Goal: Information Seeking & Learning: Learn about a topic

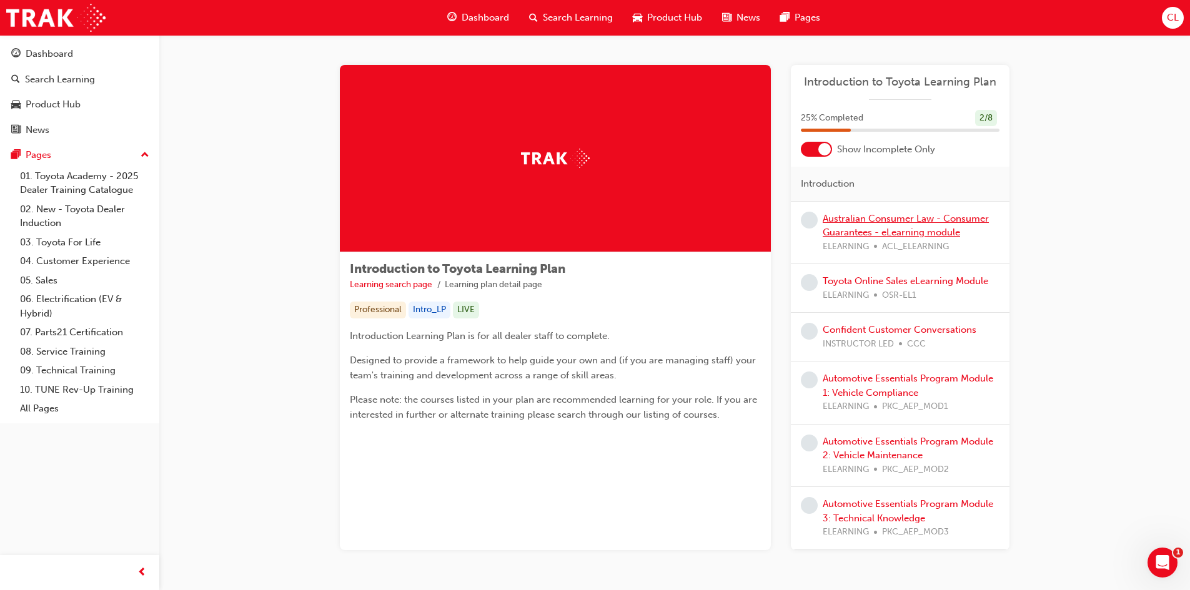
drag, startPoint x: 0, startPoint y: 0, endPoint x: 881, endPoint y: 216, distance: 906.9
click at [881, 216] on link "Australian Consumer Law - Consumer Guarantees - eLearning module" at bounding box center [906, 226] width 166 height 26
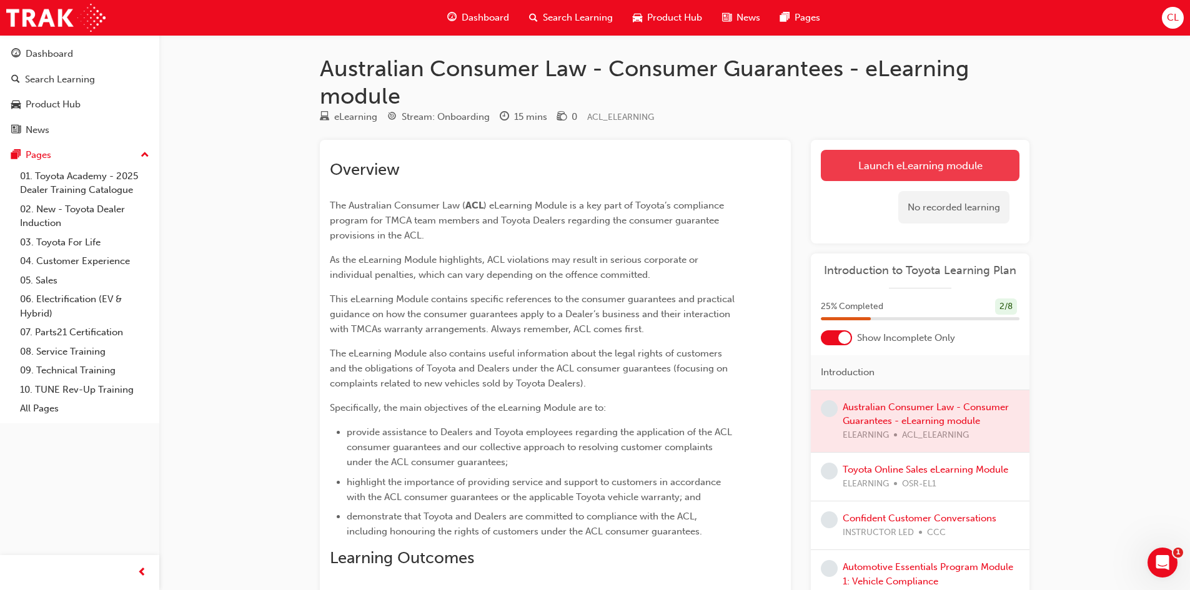
click at [865, 155] on link "Launch eLearning module" at bounding box center [920, 165] width 199 height 31
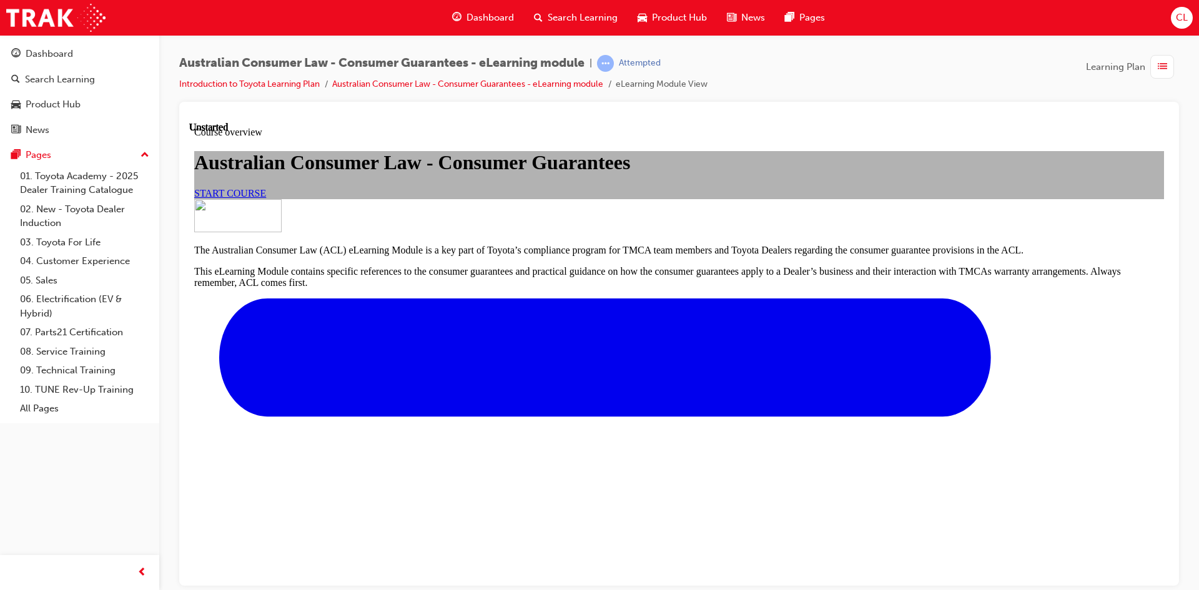
click at [266, 198] on link "START COURSE" at bounding box center [230, 192] width 72 height 11
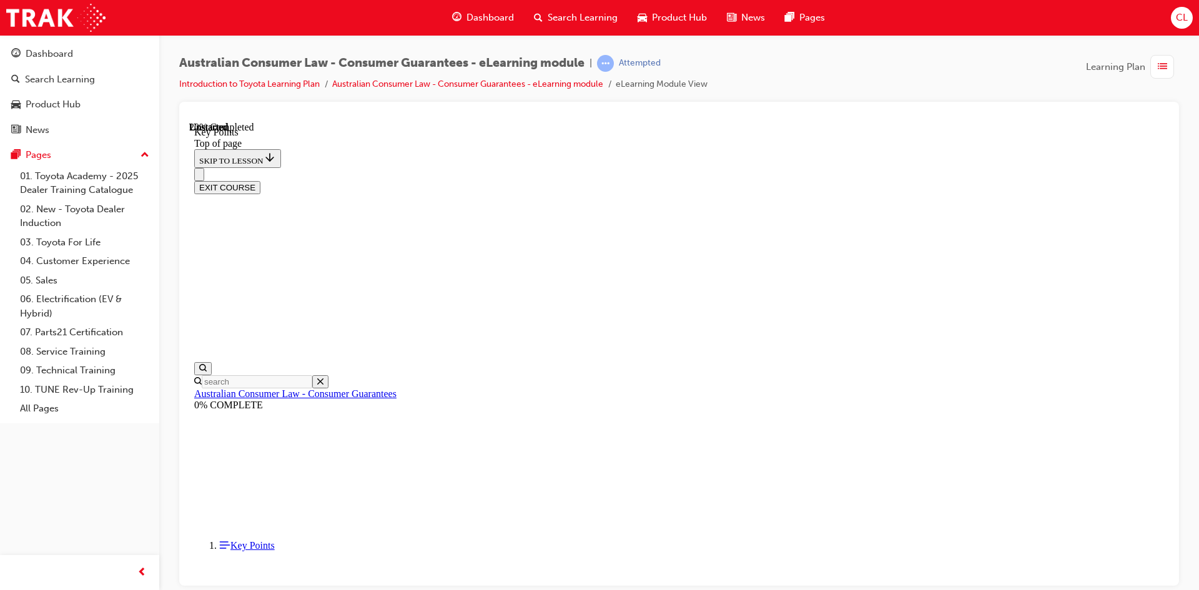
scroll to position [531, 0]
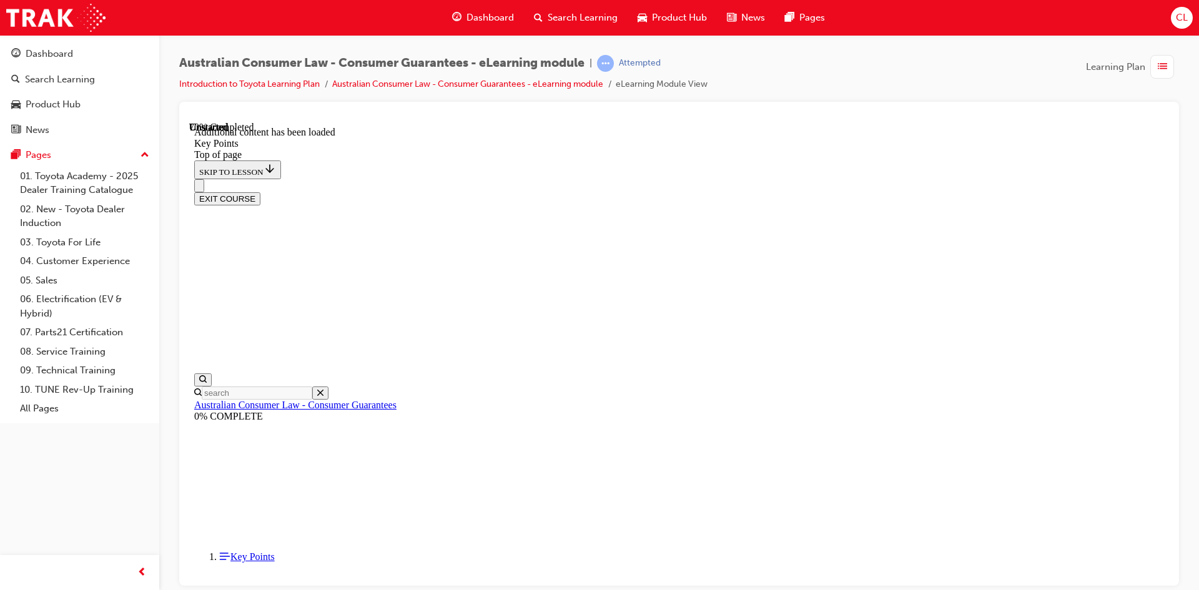
scroll to position [1237, 0]
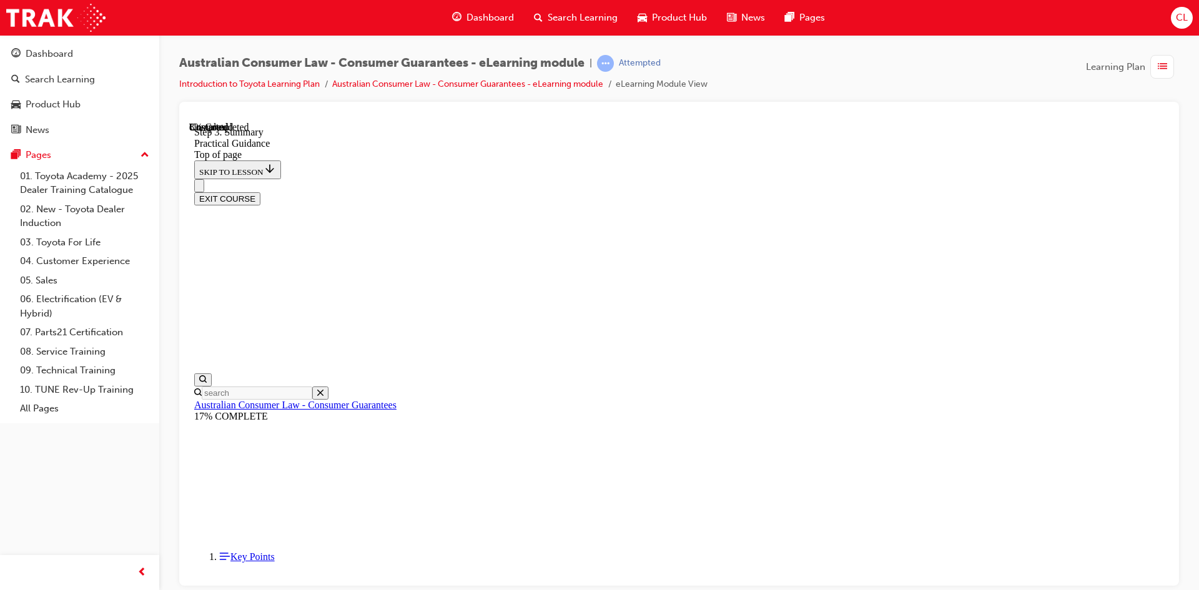
scroll to position [284, 0]
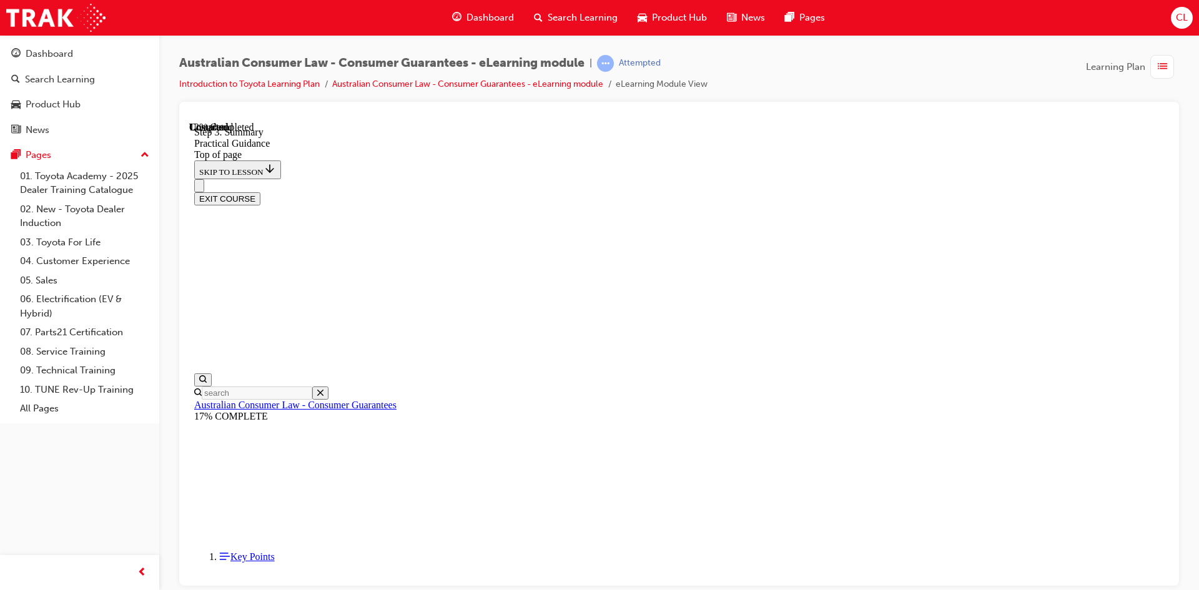
scroll to position [282, 0]
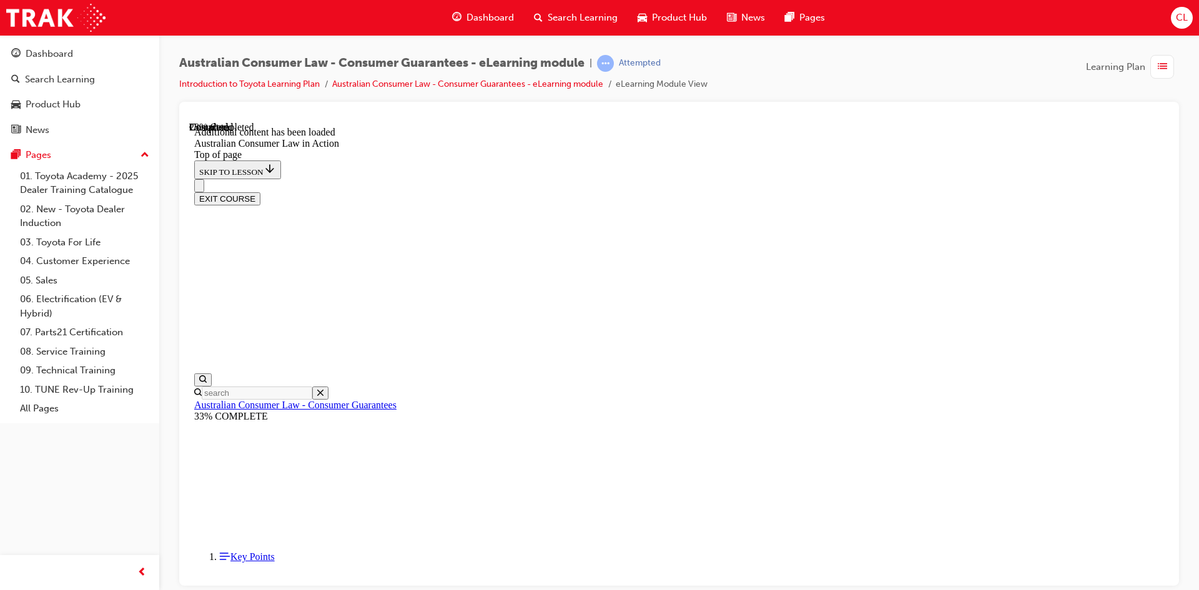
scroll to position [693, 0]
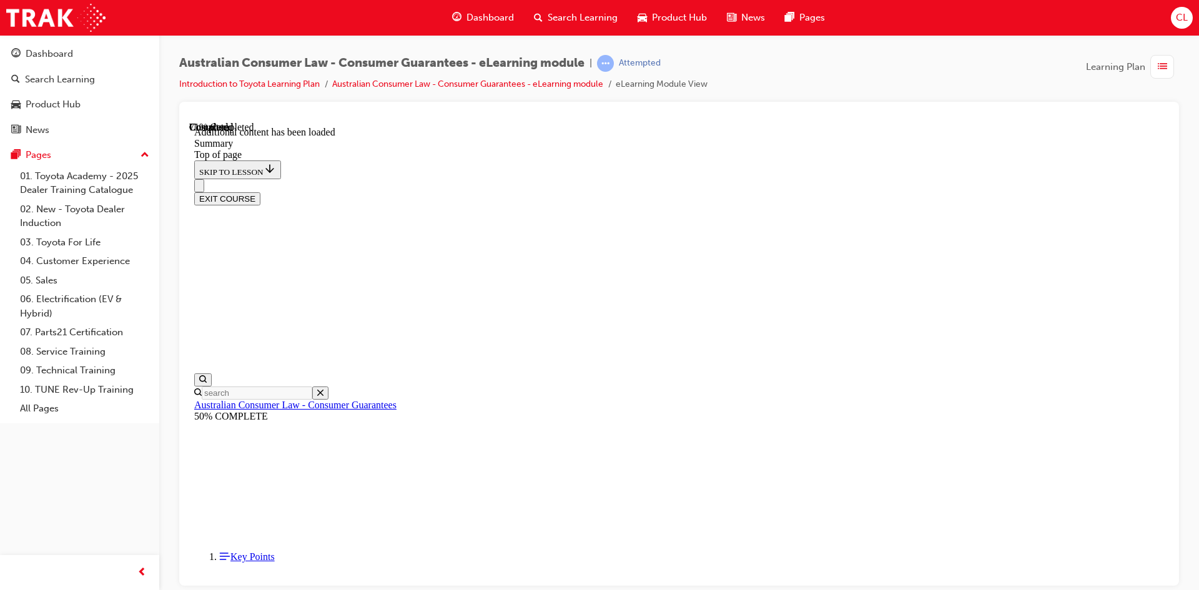
scroll to position [1090, 0]
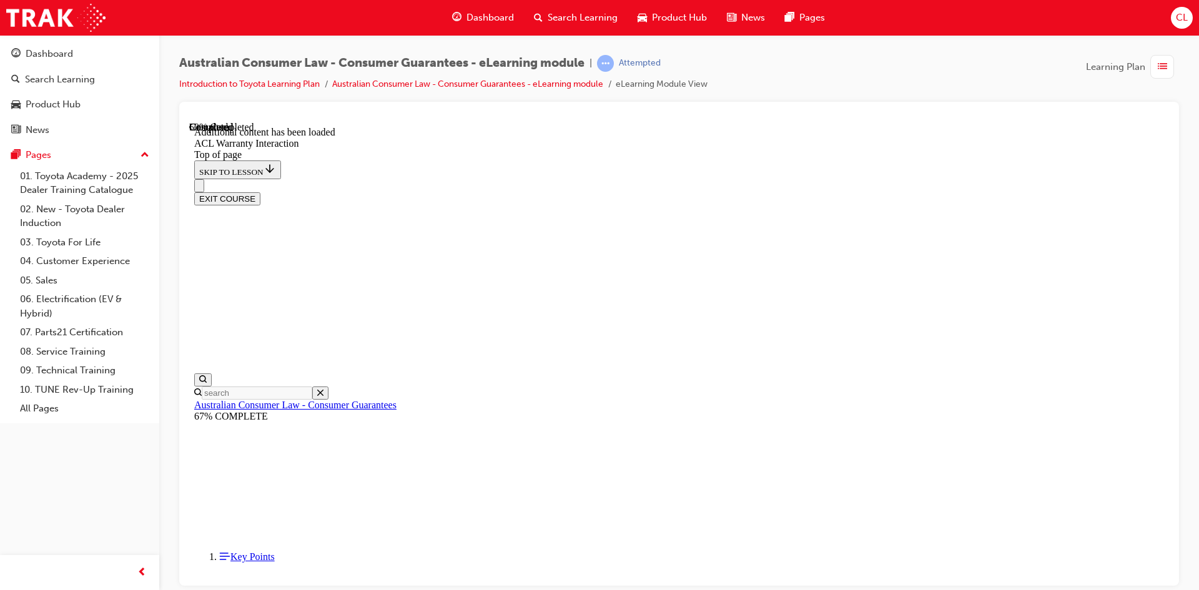
scroll to position [741, 0]
click at [260, 192] on button "EXIT COURSE" at bounding box center [227, 198] width 66 height 13
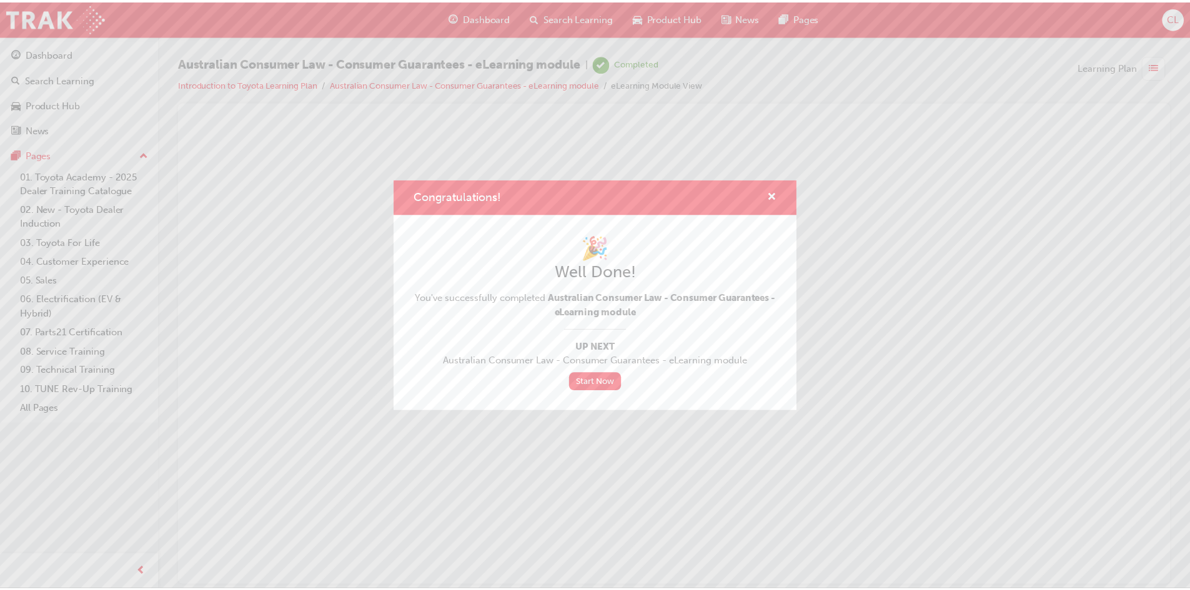
scroll to position [0, 0]
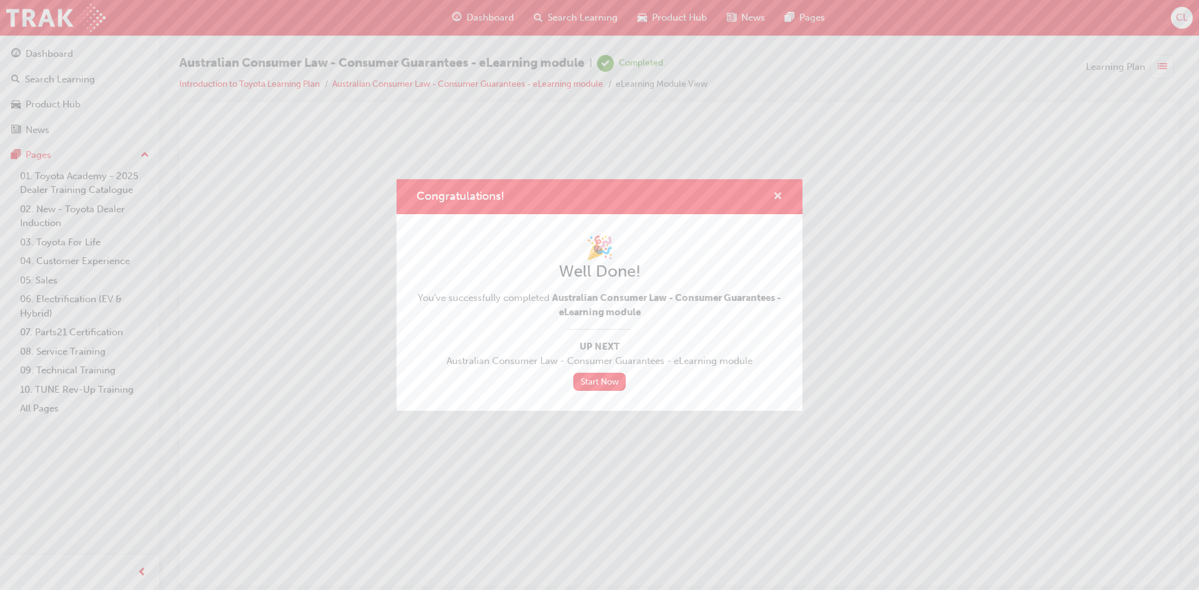
click at [775, 199] on span "cross-icon" at bounding box center [777, 197] width 9 height 11
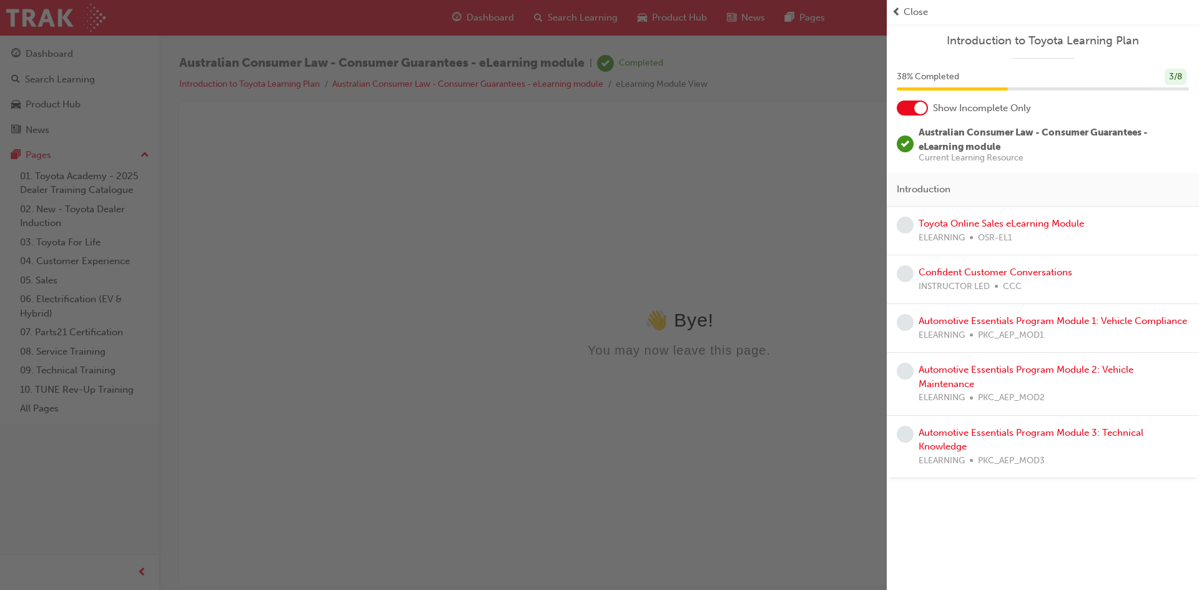
click at [918, 18] on span "Close" at bounding box center [916, 12] width 24 height 14
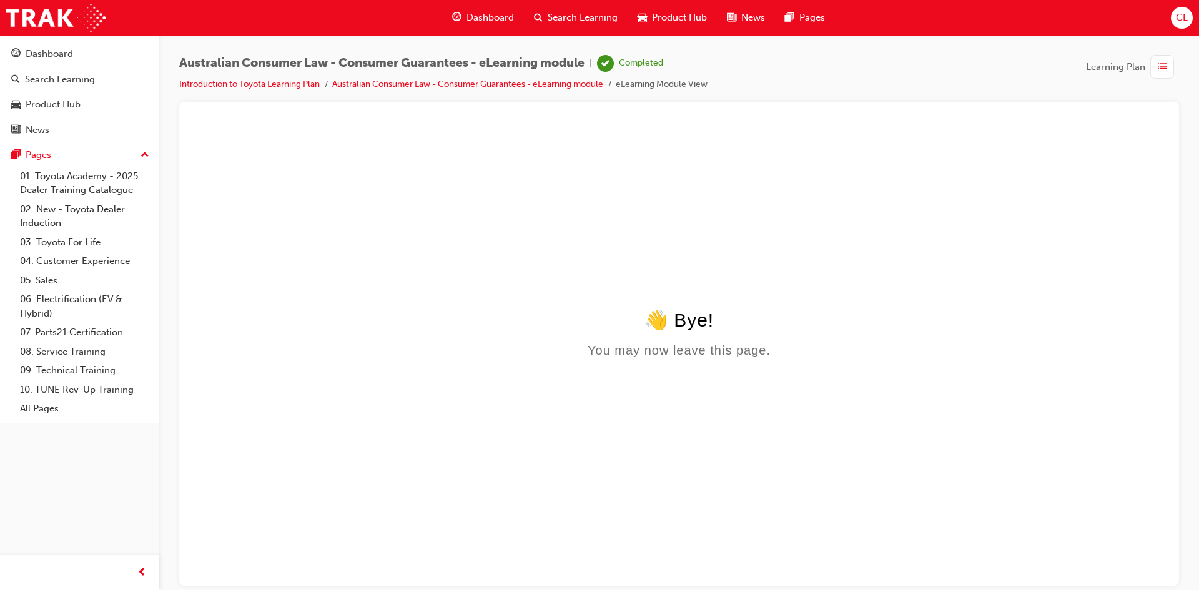
click at [483, 10] on div "Dashboard" at bounding box center [483, 18] width 82 height 26
